Goal: Check status

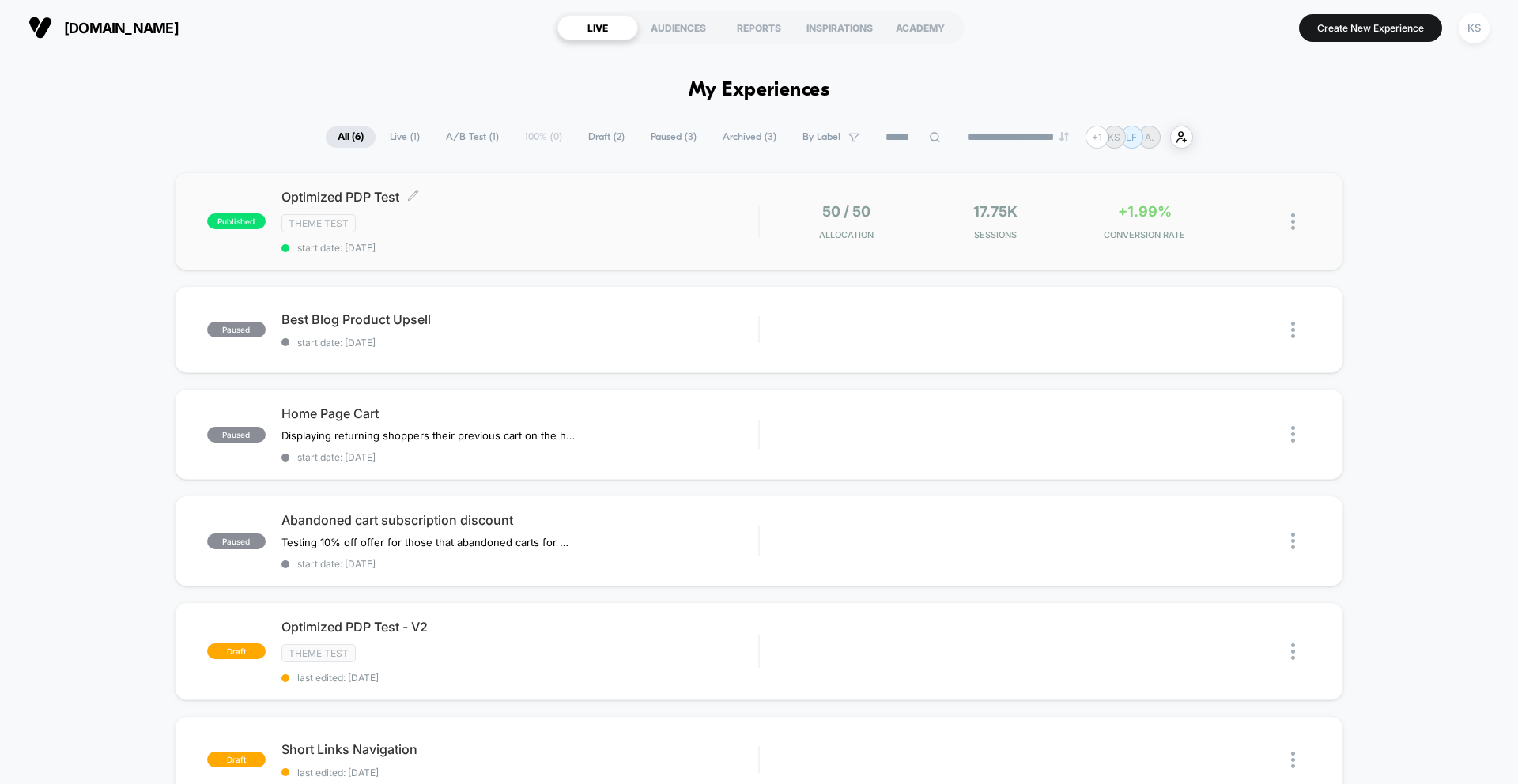
click at [521, 219] on div "Theme Test" at bounding box center [519, 223] width 477 height 19
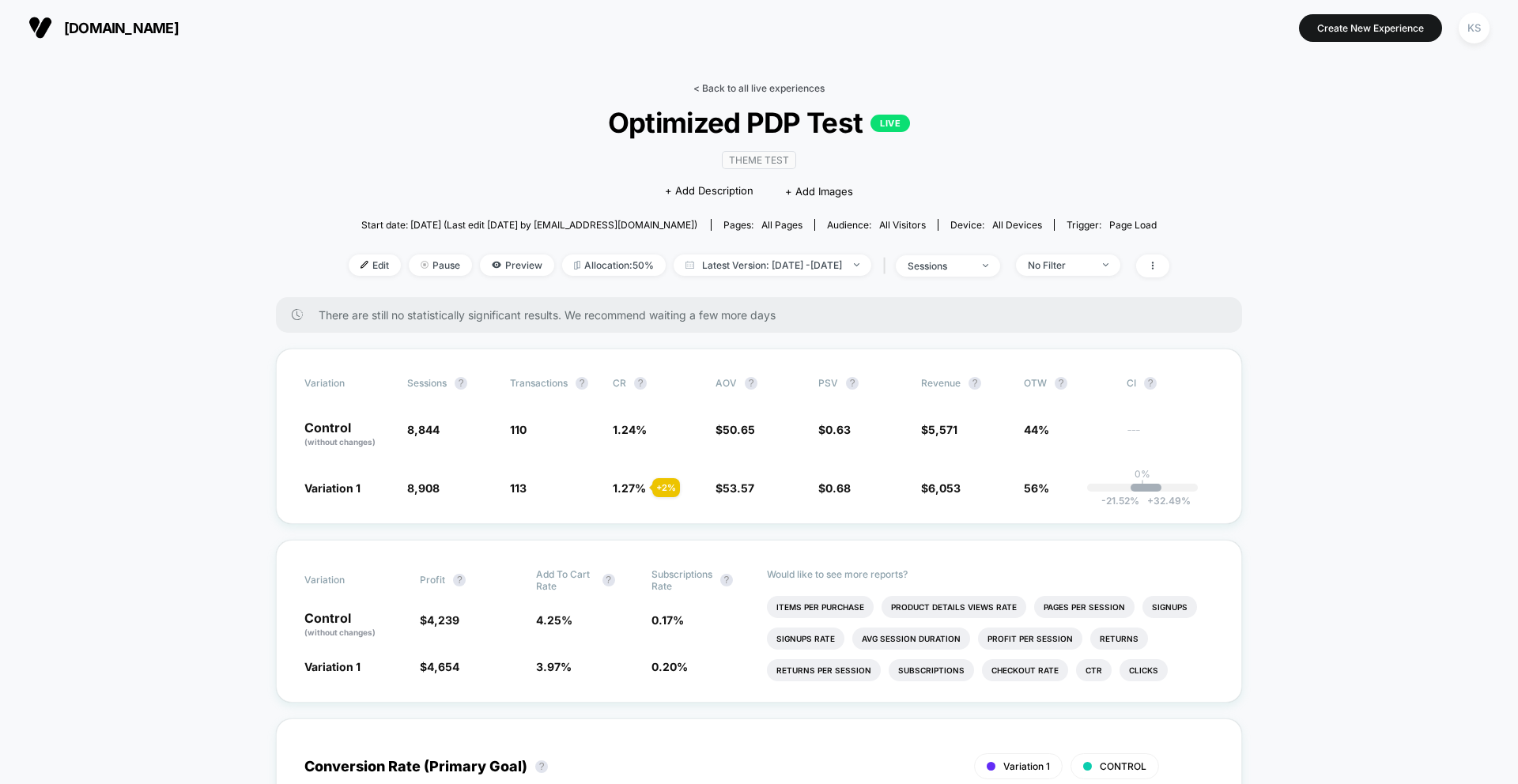
click at [738, 91] on link "< Back to all live experiences" at bounding box center [759, 88] width 131 height 11
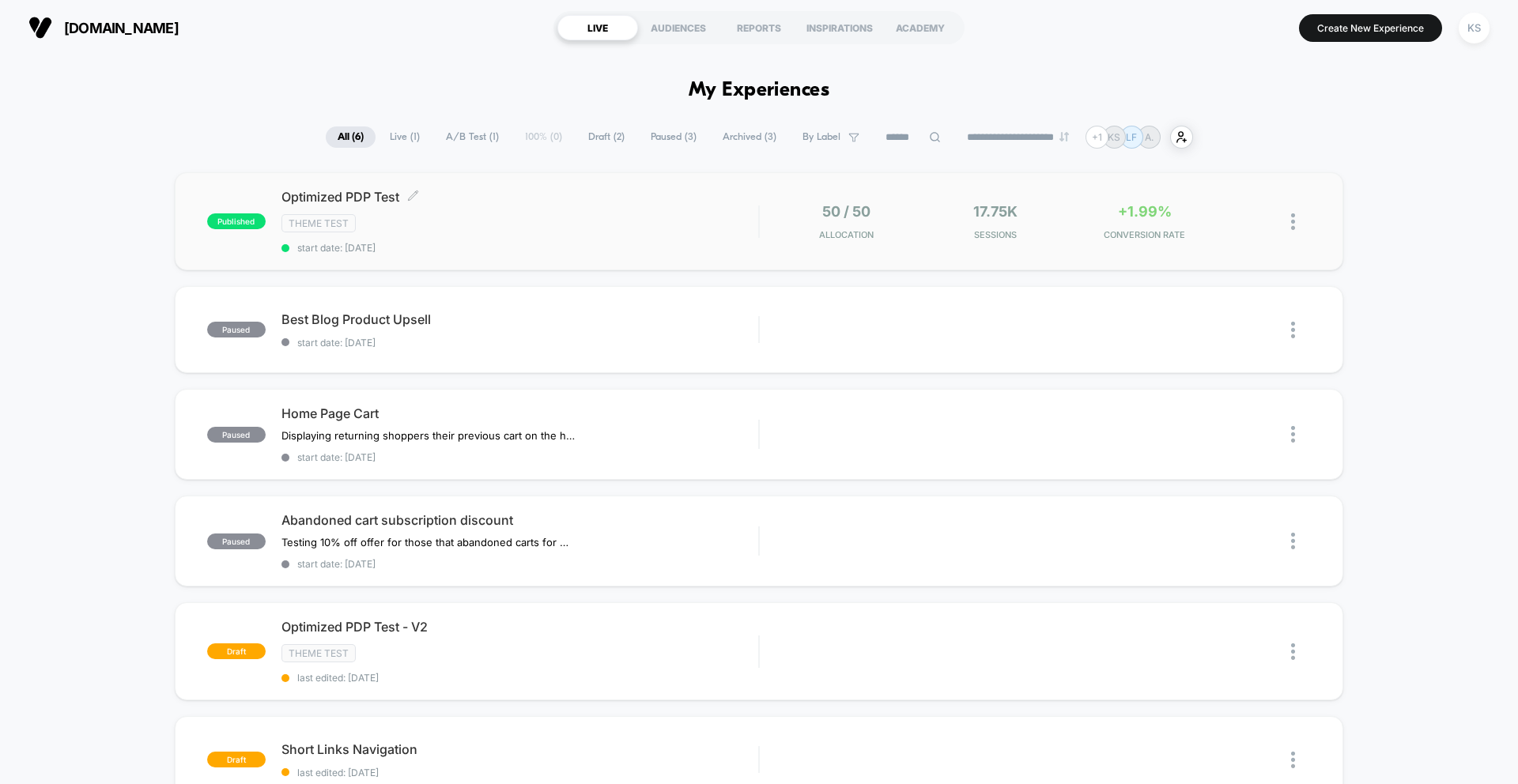
click at [339, 244] on span "start date: [DATE]" at bounding box center [519, 247] width 477 height 11
